Goal: Transaction & Acquisition: Purchase product/service

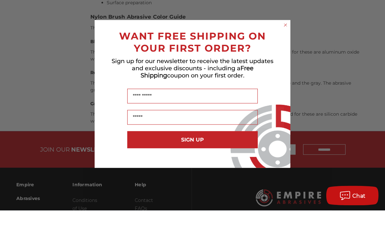
scroll to position [605, 0]
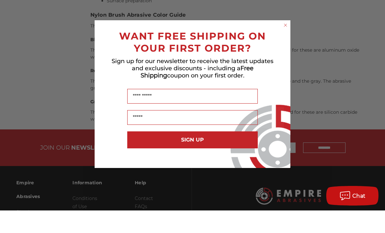
click at [281, 49] on div "WANT FREE SHIPPING ON YOUR FIRST ORDER?" at bounding box center [192, 62] width 183 height 27
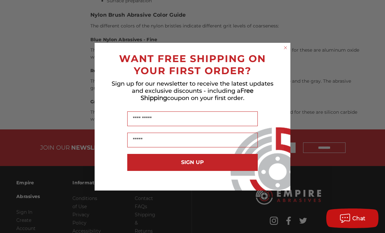
click at [286, 49] on icon "Close dialog" at bounding box center [285, 47] width 3 height 3
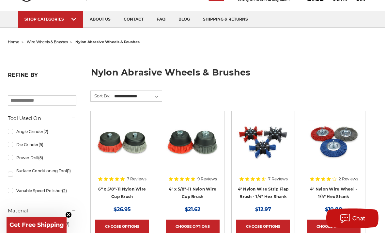
scroll to position [0, 0]
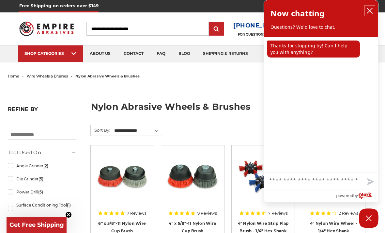
click at [366, 13] on button "close chatbox" at bounding box center [370, 11] width 10 height 10
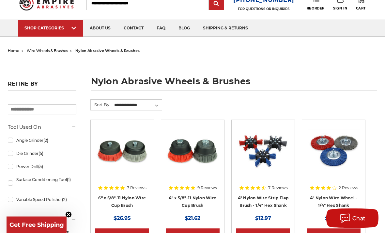
scroll to position [26, 0]
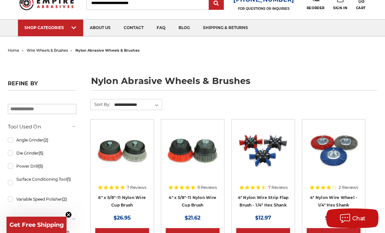
click at [8, 131] on h5 "Tool Used On" at bounding box center [42, 127] width 69 height 8
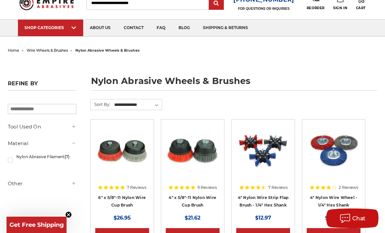
click at [13, 124] on h5 "Tool Used On" at bounding box center [42, 127] width 69 height 8
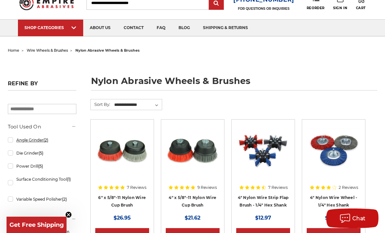
click at [14, 139] on link "Angle Grinder (2)" at bounding box center [42, 139] width 69 height 11
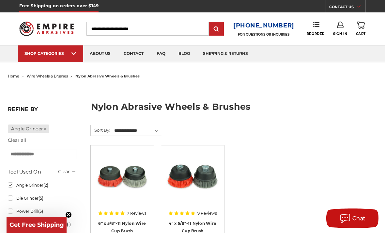
click at [137, 186] on img at bounding box center [122, 176] width 52 height 52
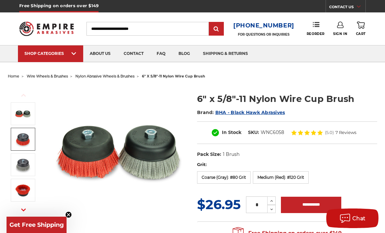
click at [24, 145] on img at bounding box center [23, 139] width 16 height 16
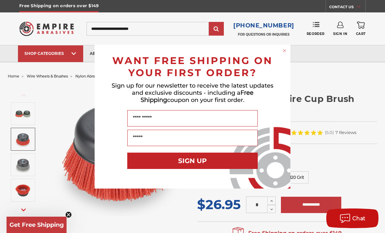
click at [284, 52] on circle "Close dialog" at bounding box center [285, 50] width 6 height 6
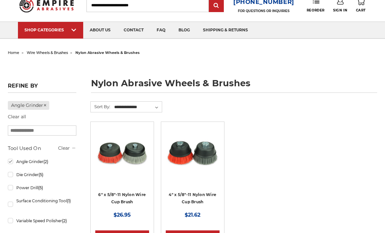
scroll to position [24, 0]
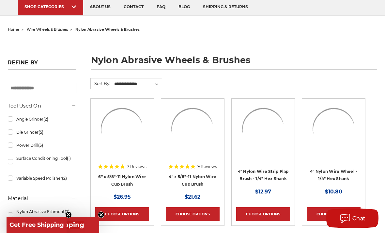
scroll to position [10, 0]
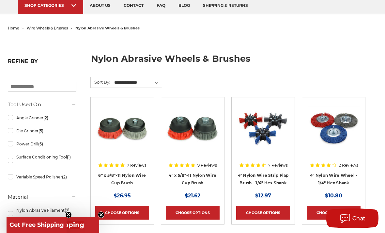
click at [203, 140] on img at bounding box center [193, 128] width 52 height 52
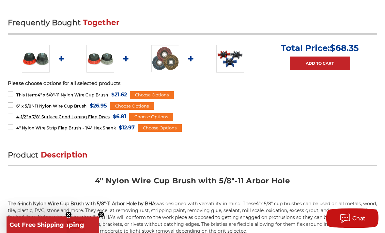
scroll to position [262, 0]
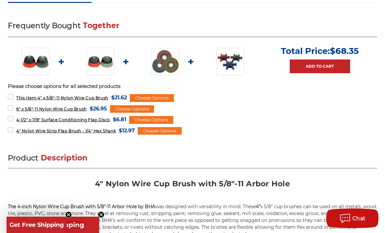
click at [163, 64] on img at bounding box center [166, 61] width 28 height 27
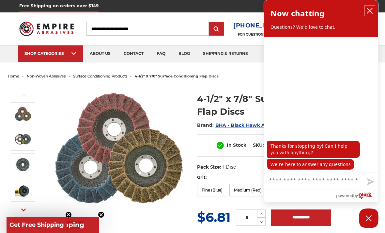
click at [366, 9] on button "close chatbox" at bounding box center [370, 11] width 10 height 10
